Goal: Task Accomplishment & Management: Complete application form

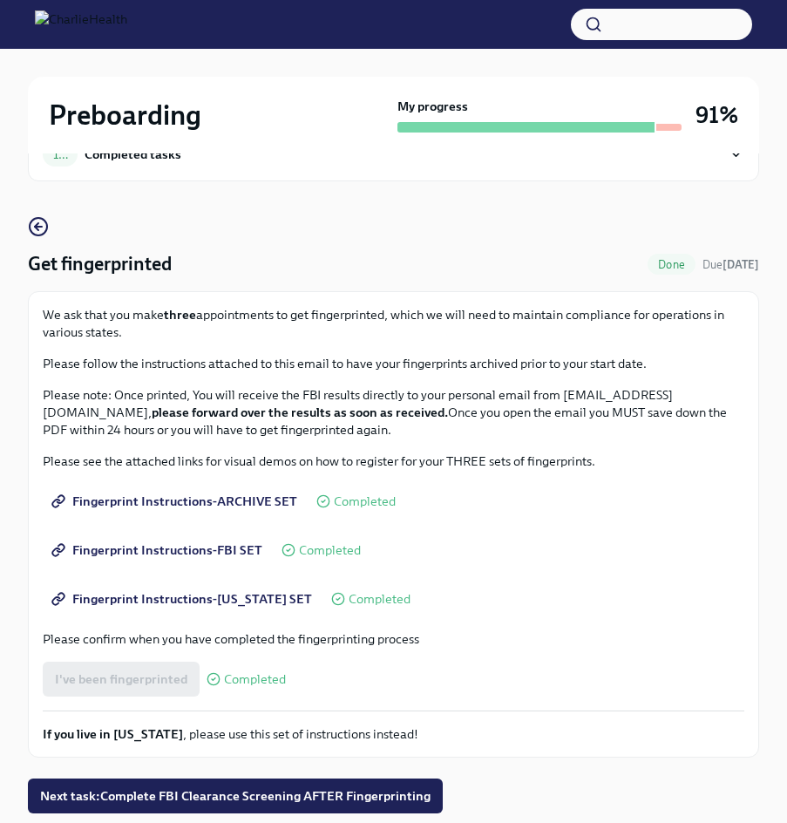
scroll to position [107, 0]
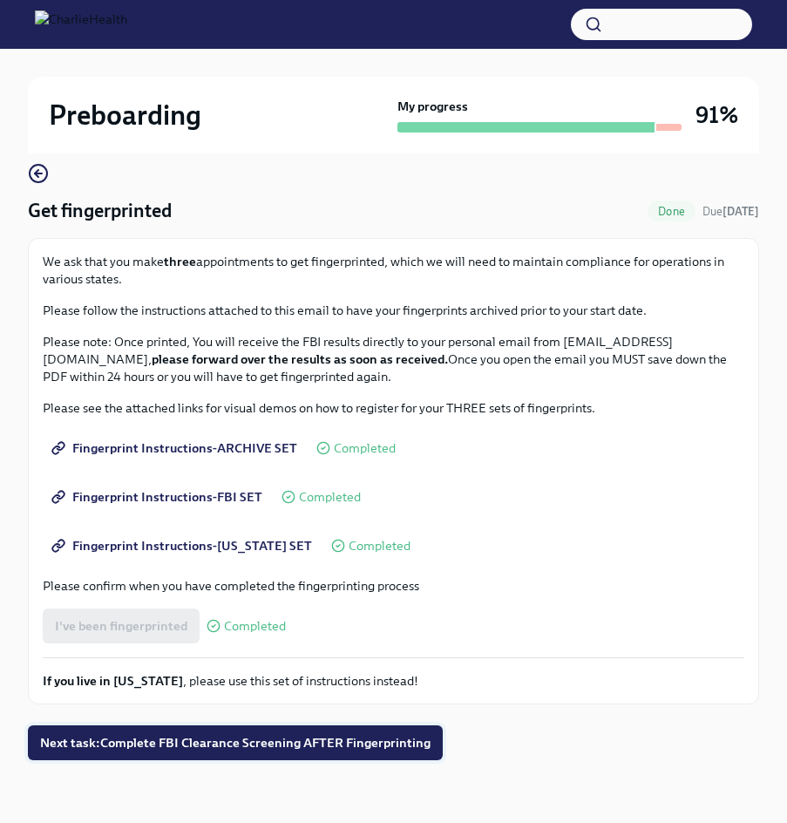
click at [219, 749] on span "Next task : Complete FBI Clearance Screening AFTER Fingerprinting" at bounding box center [235, 742] width 390 height 17
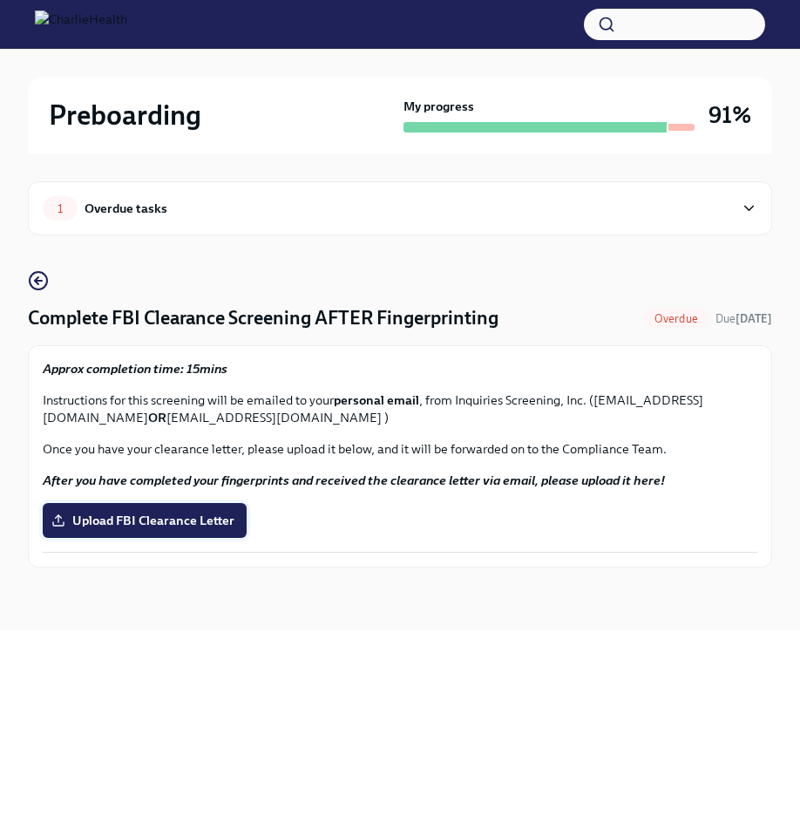
click at [107, 526] on span "Upload FBI Clearance Letter" at bounding box center [145, 520] width 180 height 17
click at [0, 0] on input "Upload FBI Clearance Letter" at bounding box center [0, 0] width 0 height 0
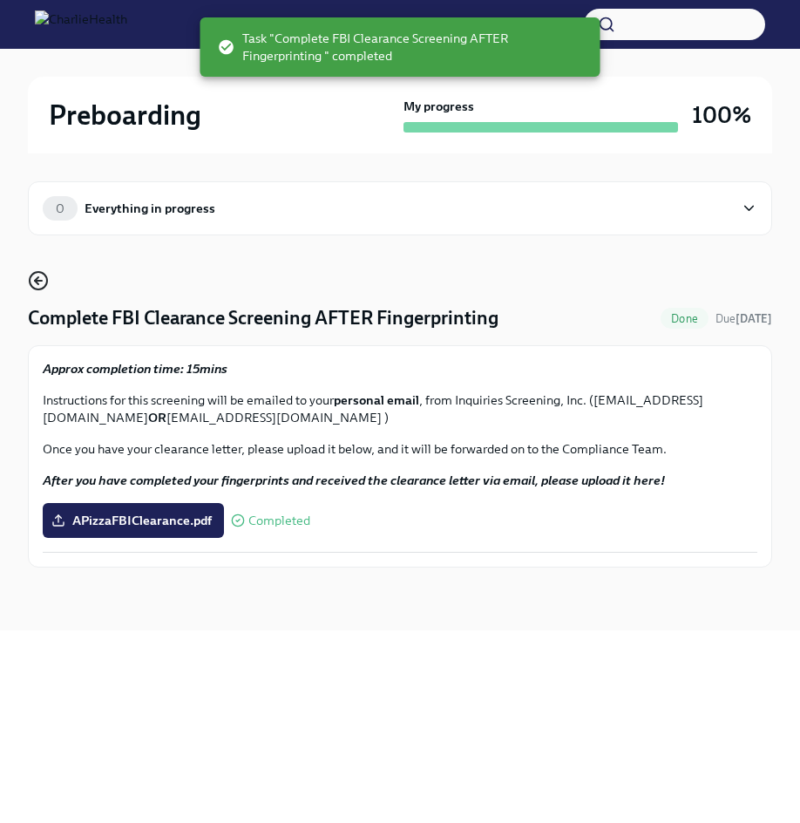
click at [47, 277] on circle "button" at bounding box center [38, 280] width 17 height 17
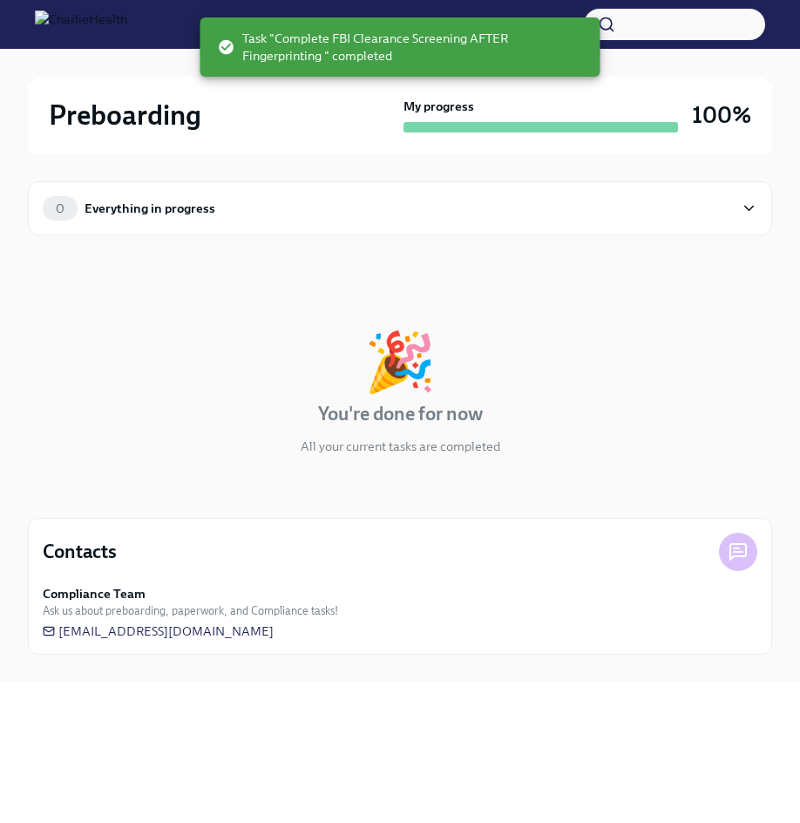
click at [180, 199] on div "Everything in progress" at bounding box center [150, 208] width 131 height 19
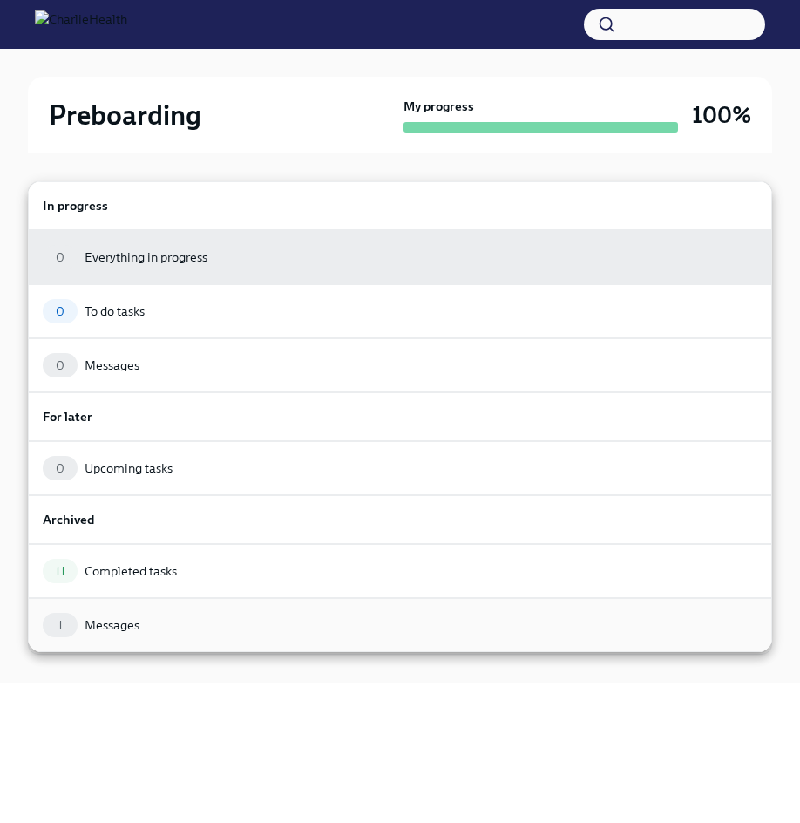
click at [114, 617] on div "Messages" at bounding box center [112, 624] width 55 height 17
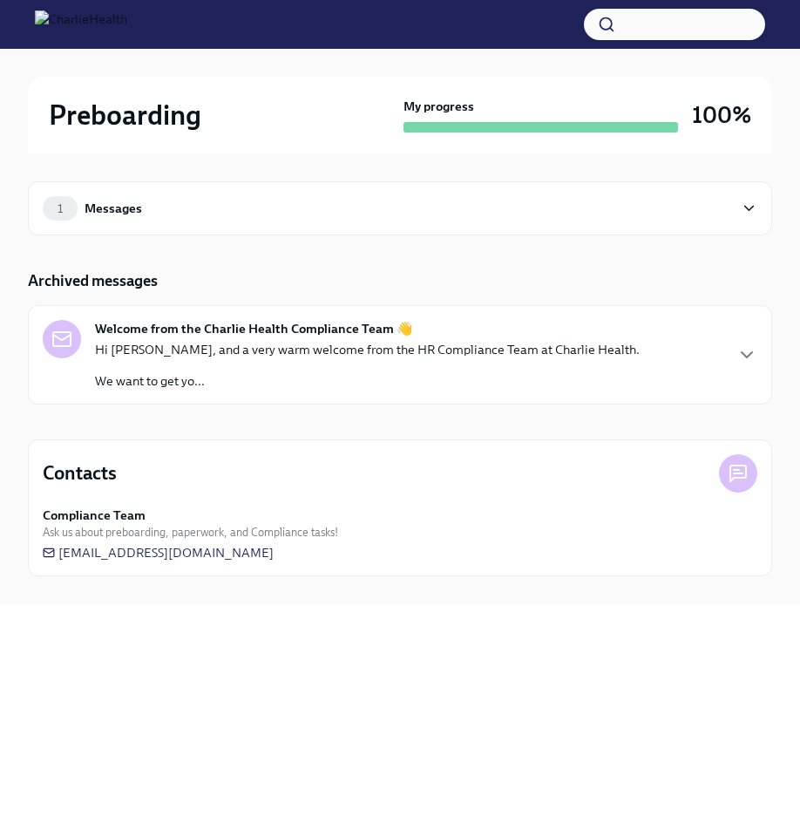
click at [211, 343] on p "Hi [PERSON_NAME], and a very warm welcome from the HR Compliance Team at Charli…" at bounding box center [367, 349] width 545 height 17
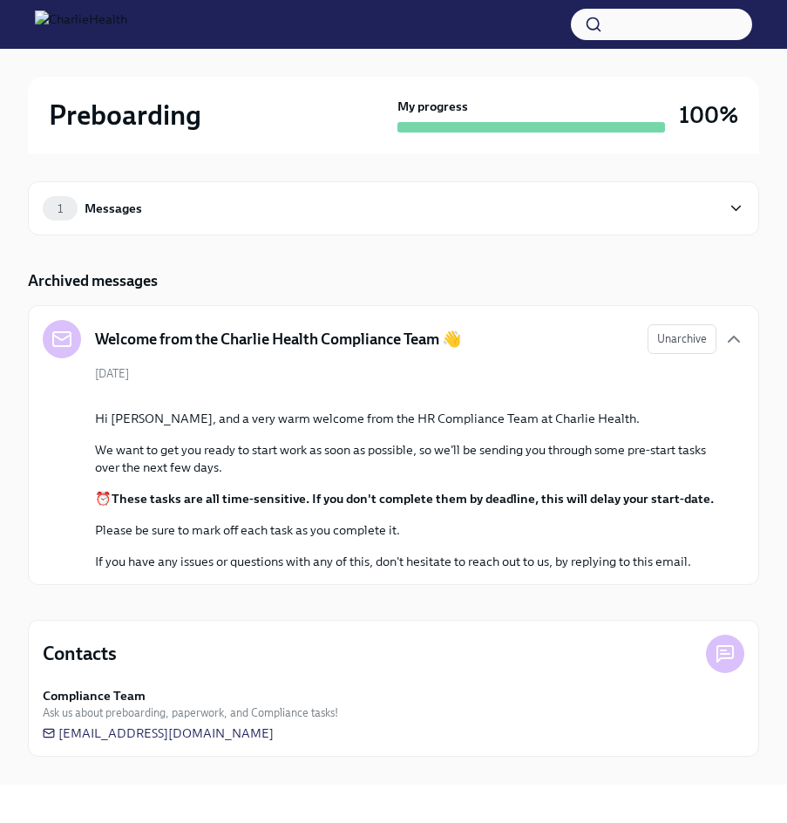
scroll to position [140, 0]
click at [732, 336] on icon "button" at bounding box center [734, 338] width 10 height 5
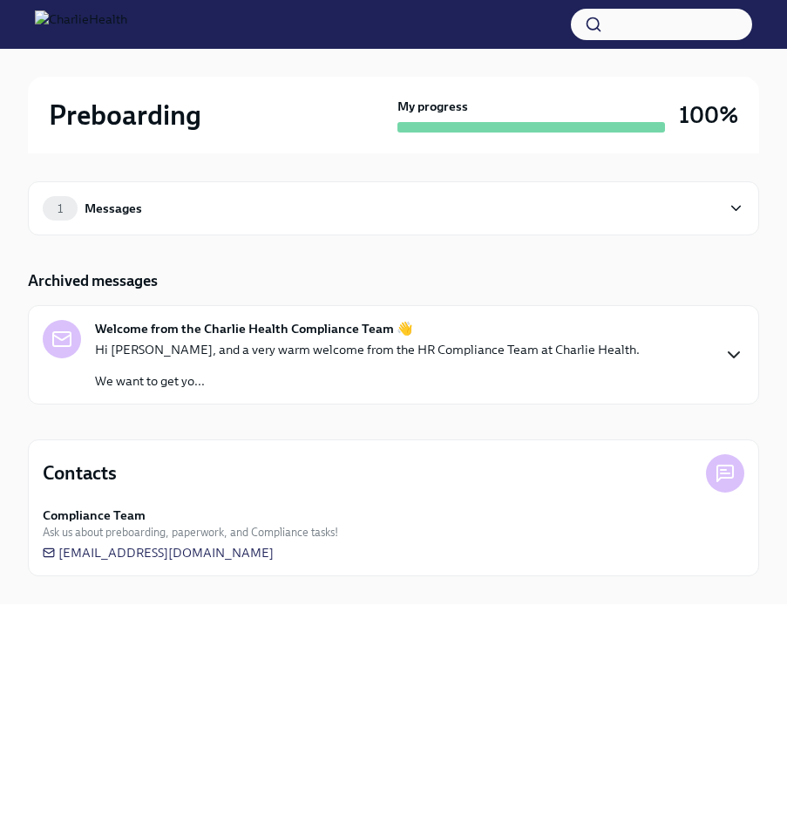
scroll to position [0, 0]
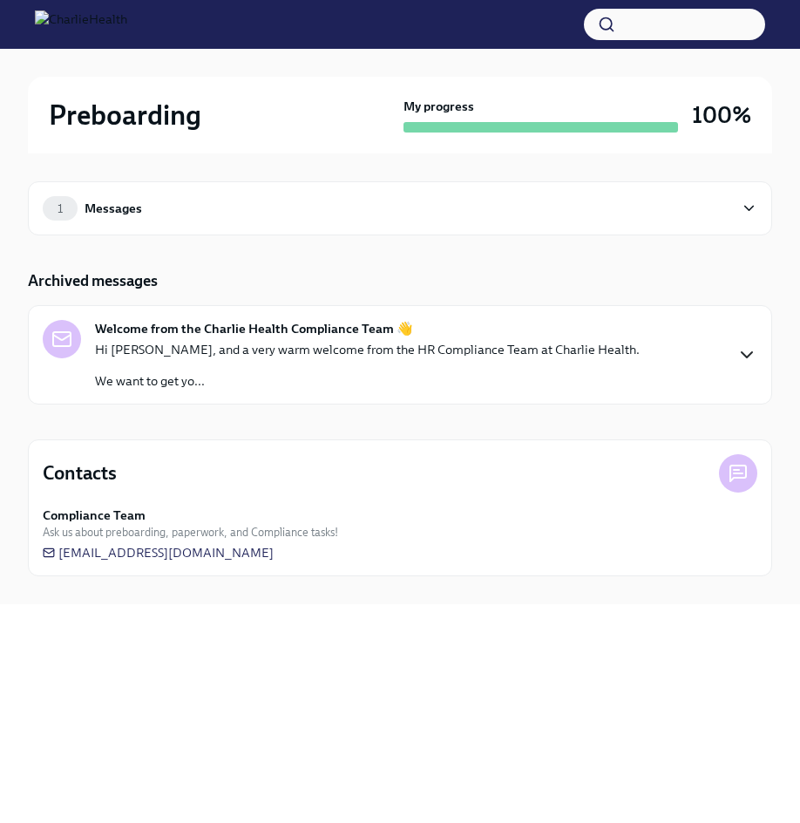
click at [142, 220] on div "1 Messages" at bounding box center [388, 208] width 691 height 24
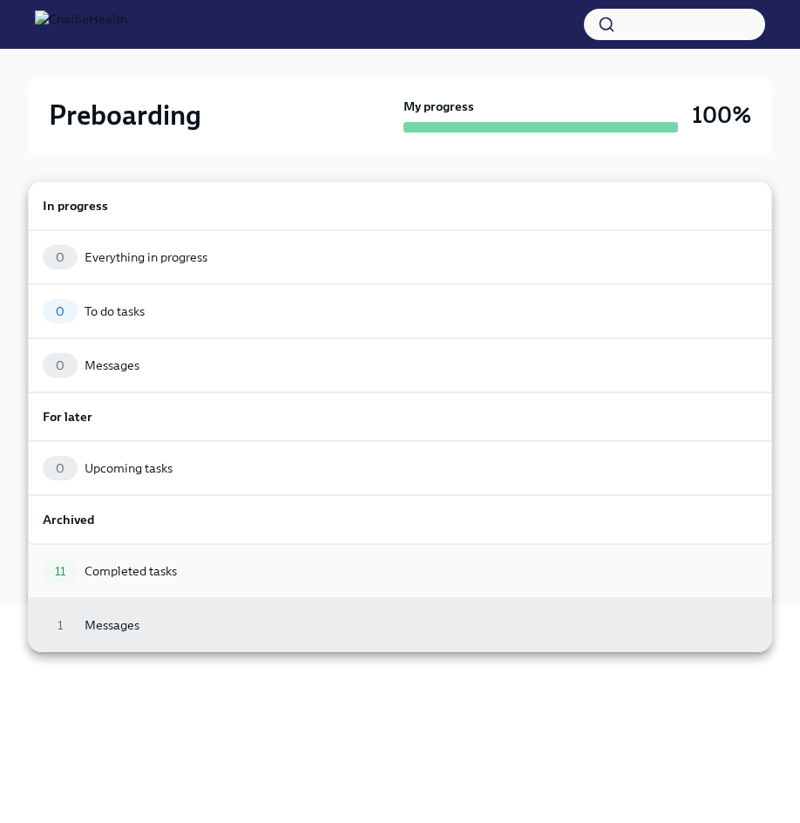
click at [112, 564] on div "Completed tasks" at bounding box center [131, 570] width 92 height 17
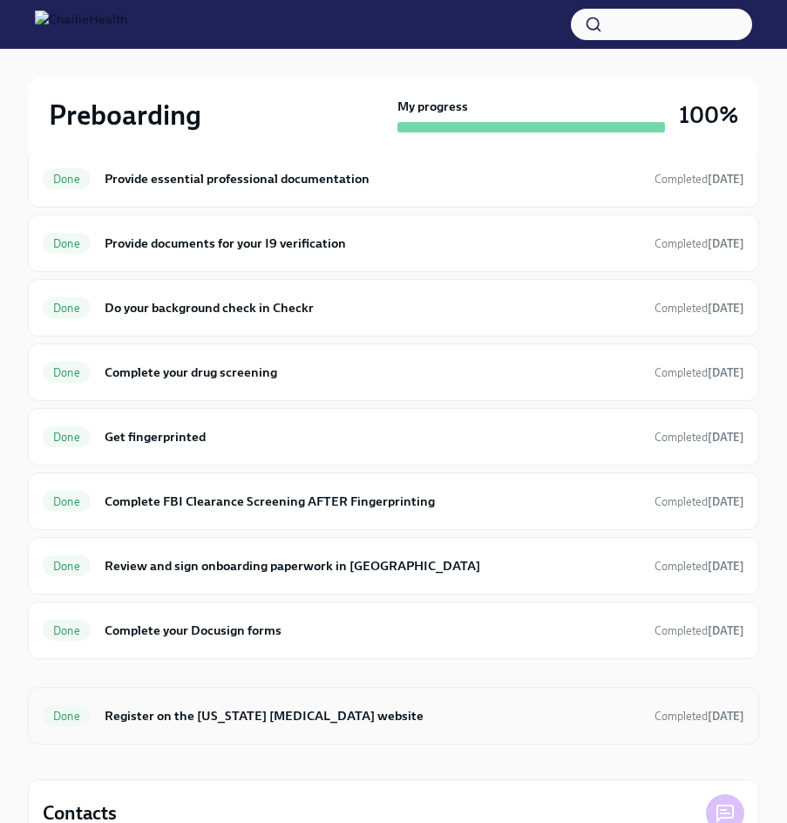
scroll to position [349, 0]
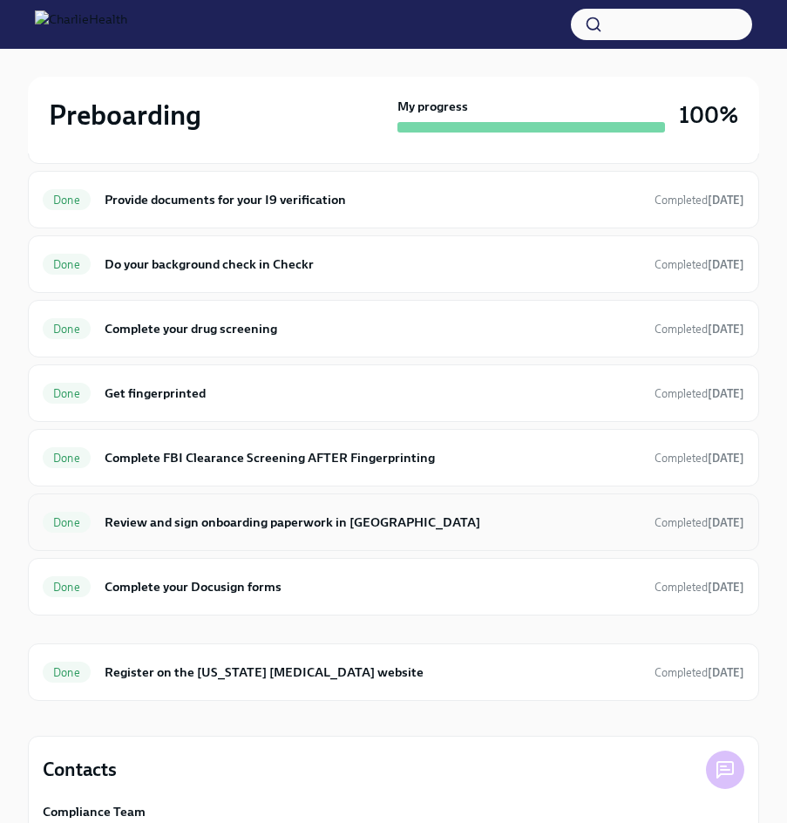
click at [255, 516] on h6 "Review and sign onboarding paperwork in [GEOGRAPHIC_DATA]" at bounding box center [373, 521] width 536 height 19
